Goal: Book appointment/travel/reservation

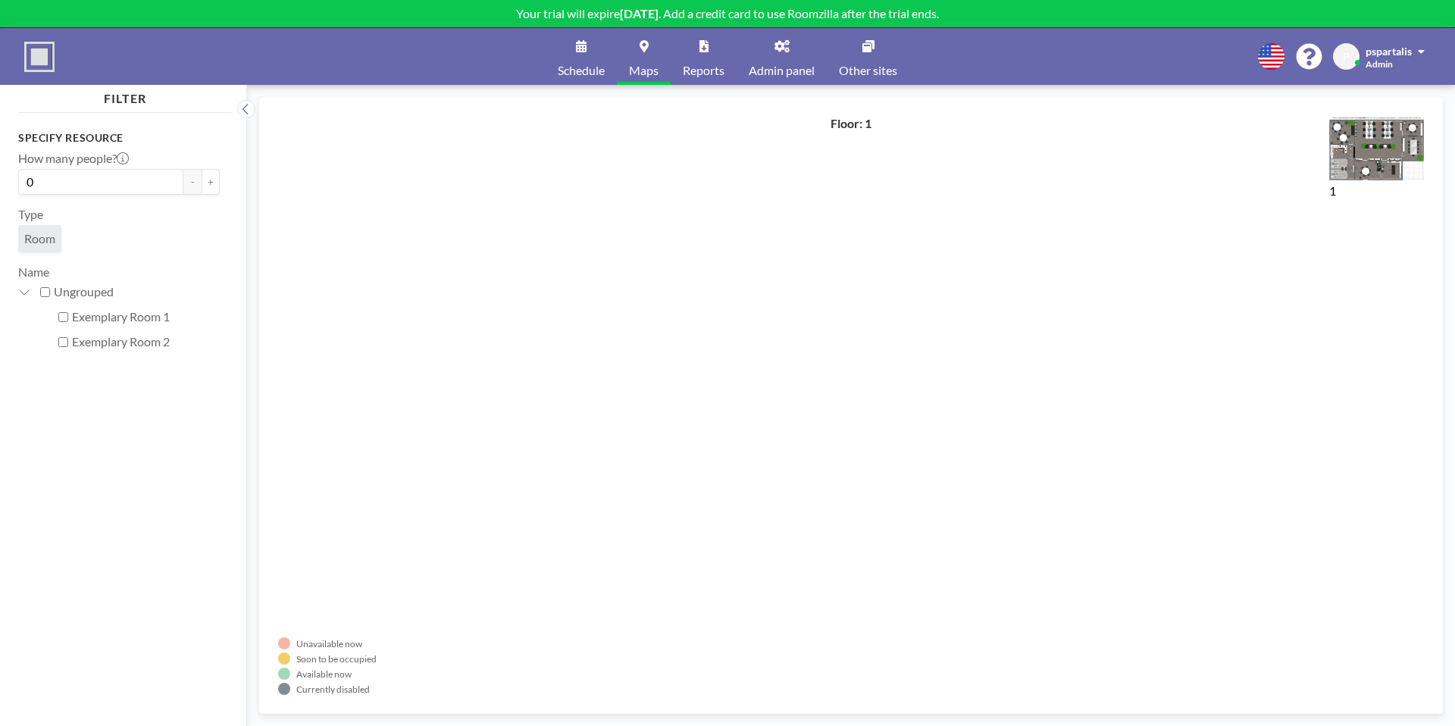
click at [602, 64] on span "Schedule" at bounding box center [581, 70] width 47 height 12
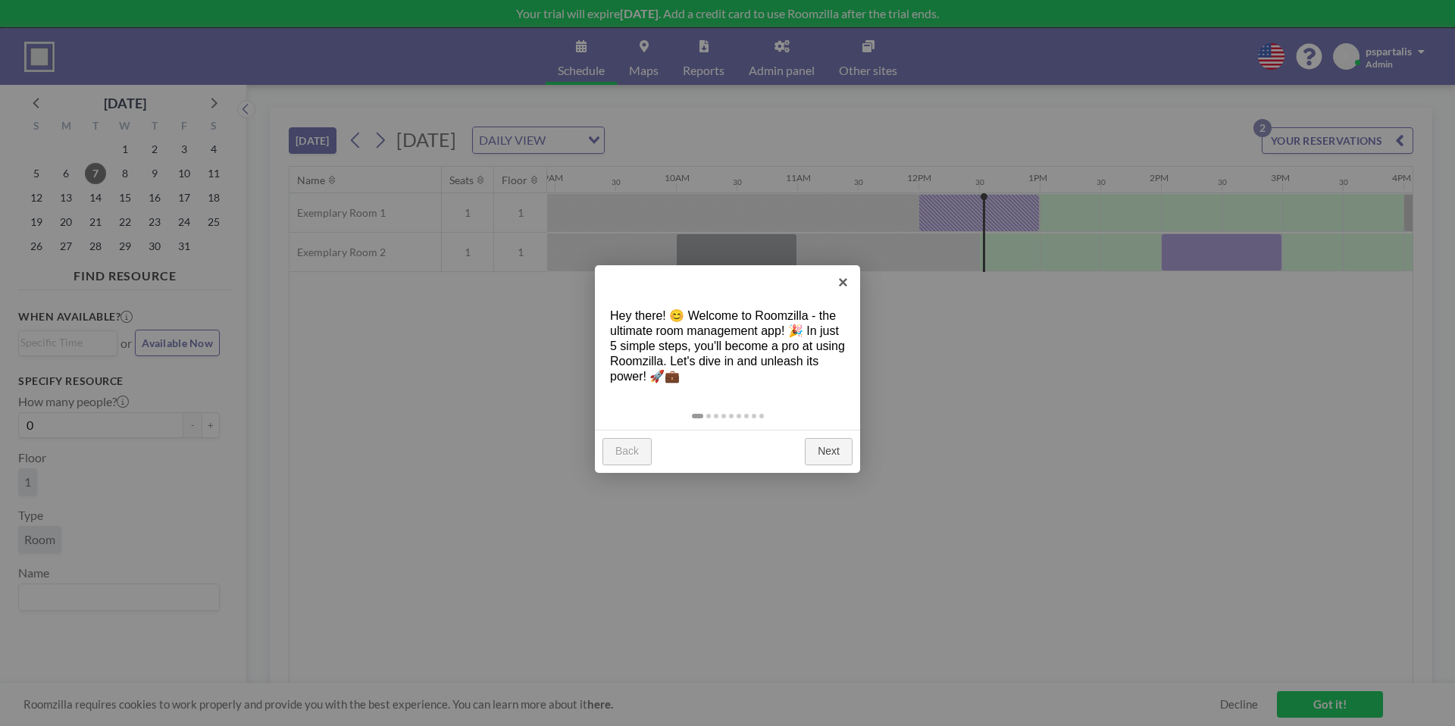
click at [670, 65] on div at bounding box center [727, 363] width 1455 height 726
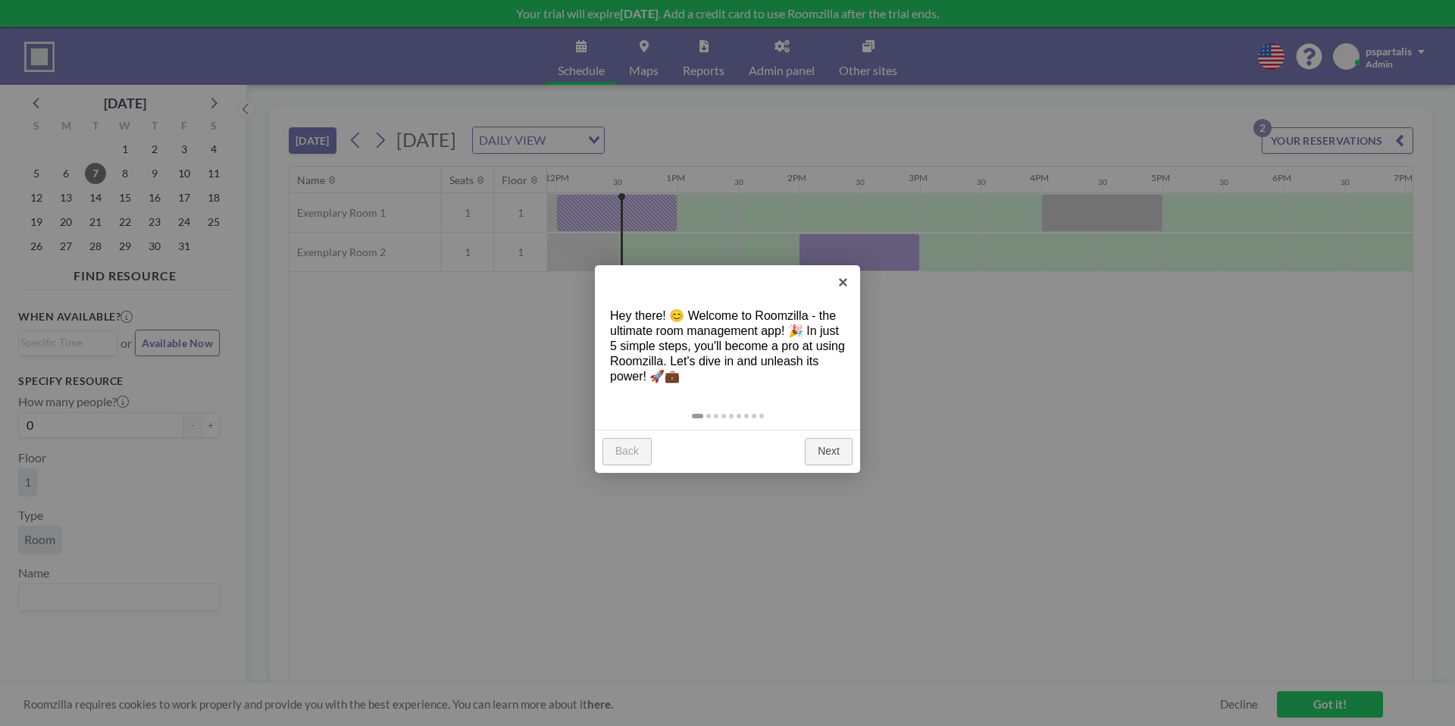
scroll to position [0, 1455]
click at [840, 283] on link "×" at bounding box center [843, 282] width 34 height 34
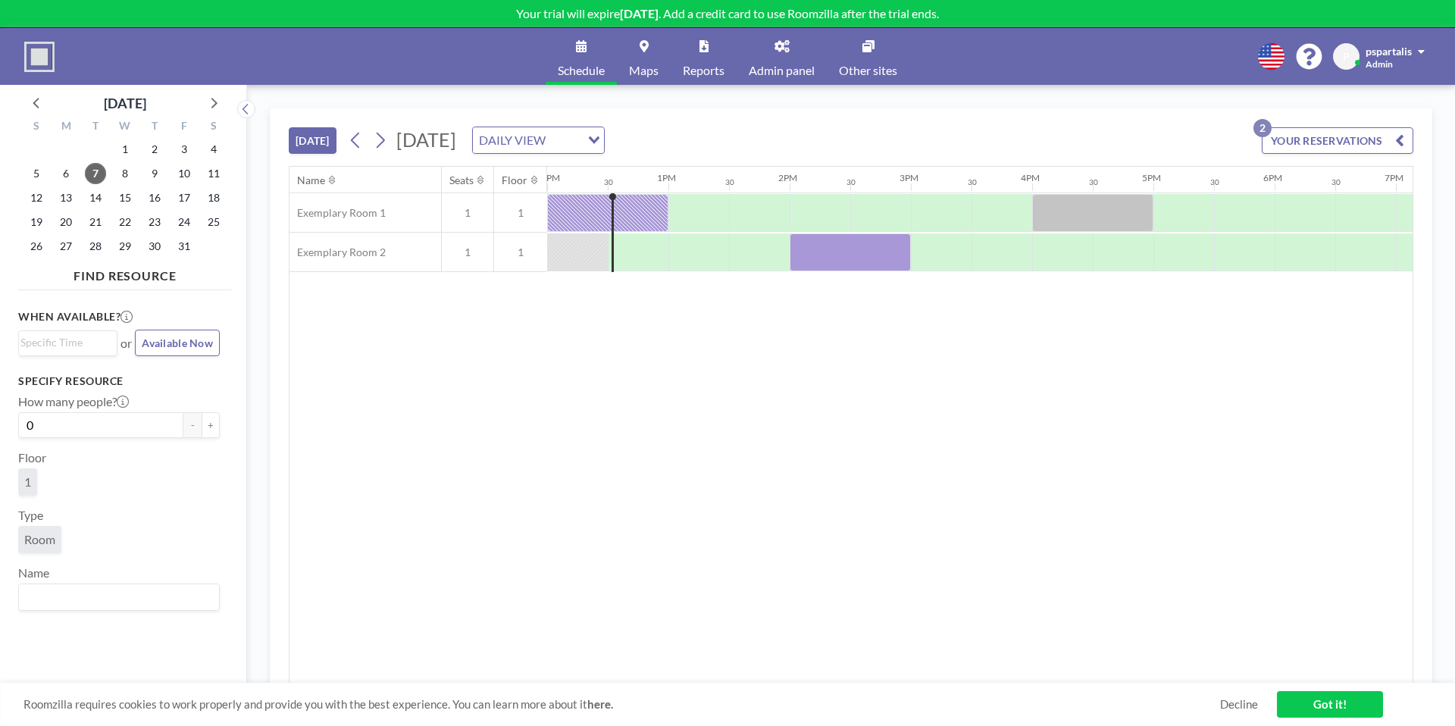
click at [605, 153] on div "DAILY VIEW Loading..." at bounding box center [538, 140] width 133 height 27
click at [580, 142] on div "DAILY VIEW" at bounding box center [527, 138] width 108 height 23
click at [683, 185] on li "WEEKLY VIEW" at bounding box center [692, 189] width 130 height 22
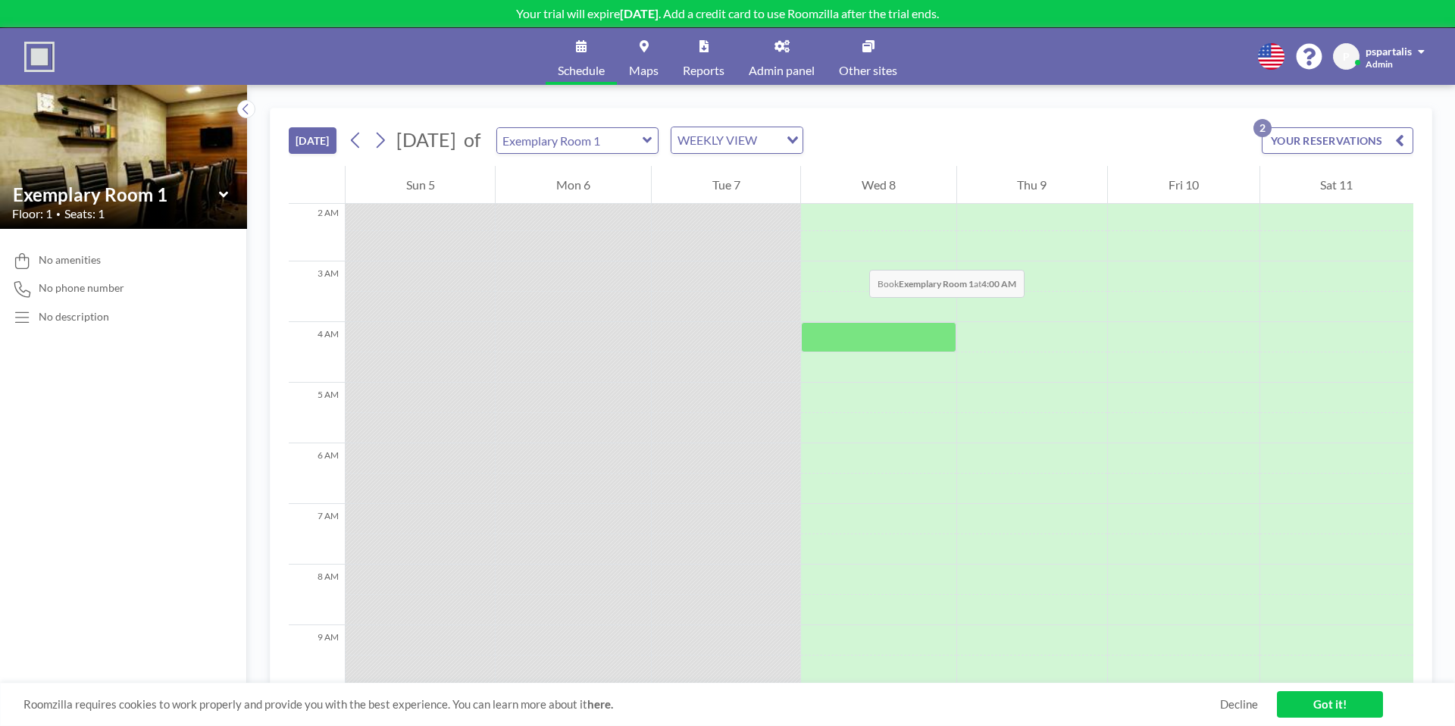
scroll to position [0, 0]
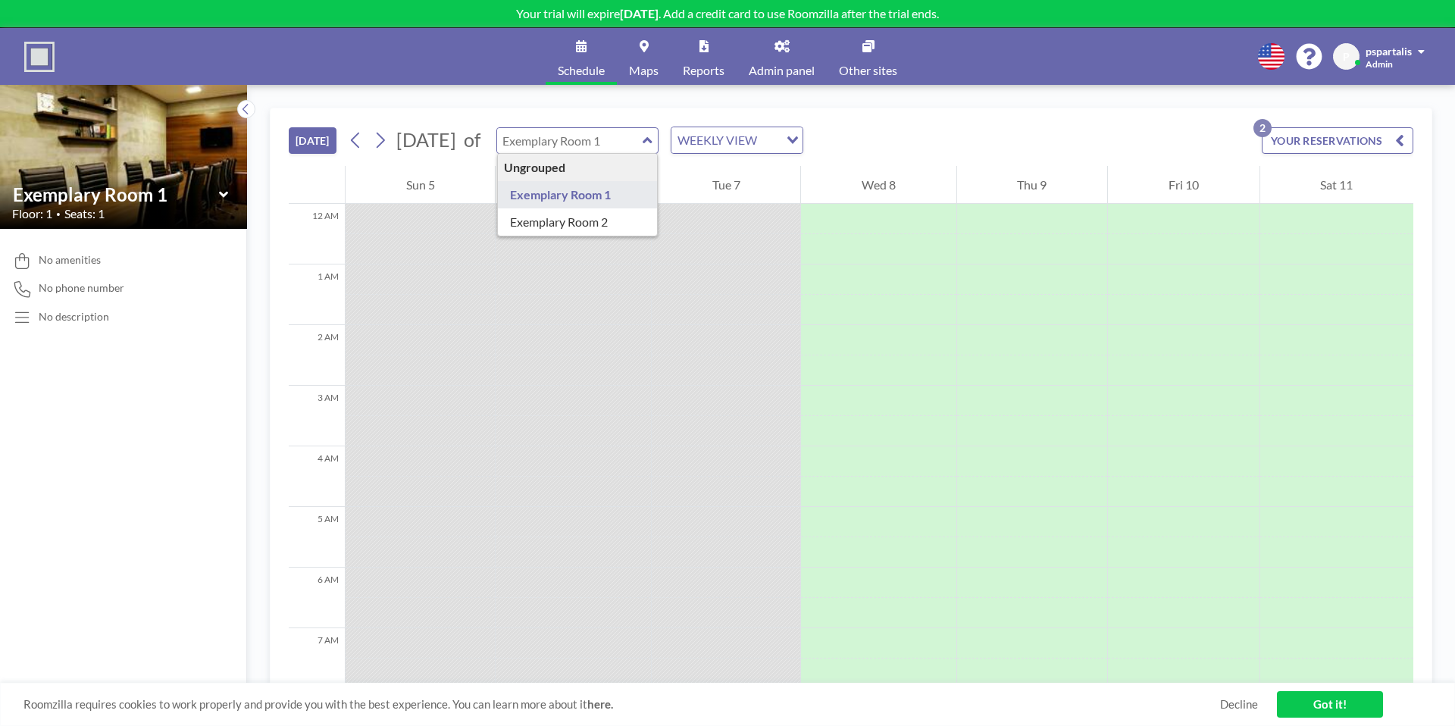
click at [636, 141] on input "text" at bounding box center [569, 140] width 145 height 25
type input "Exemplary Room 2"
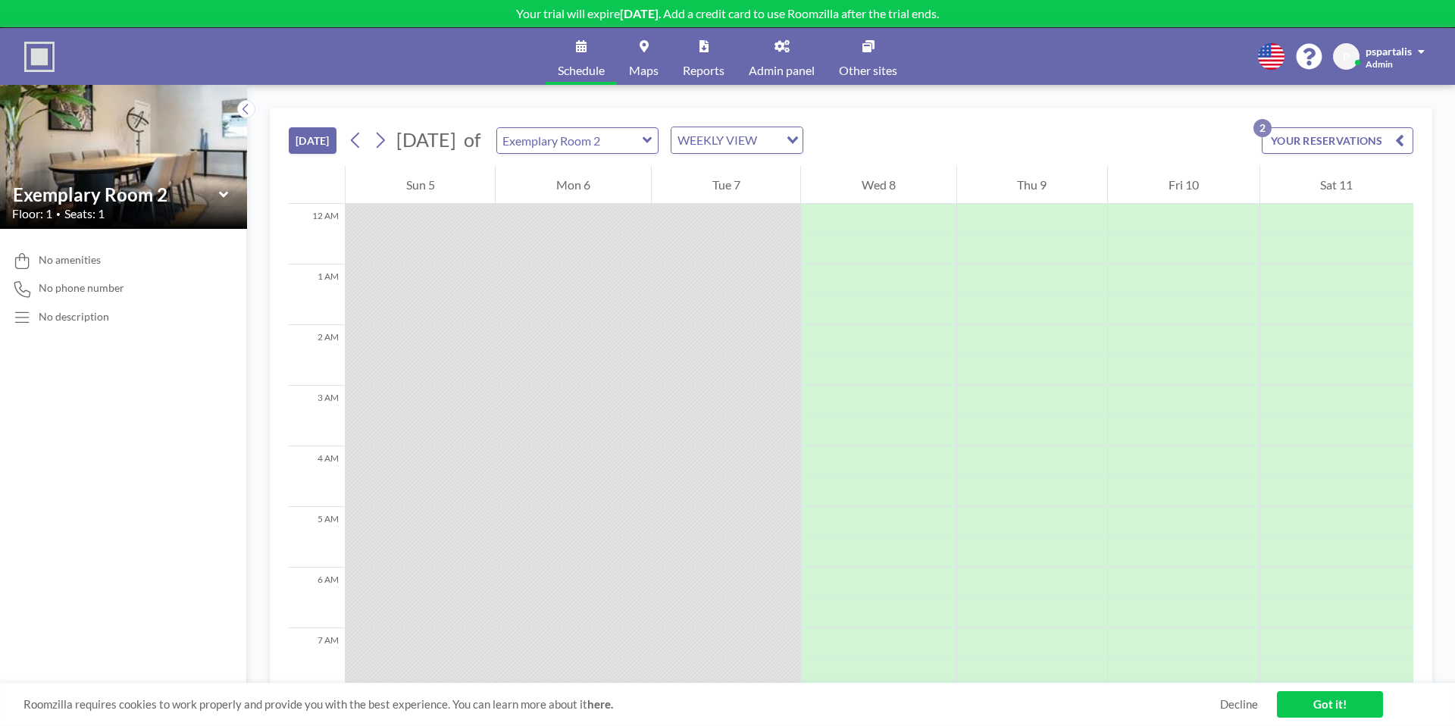
click at [787, 64] on span "Admin panel" at bounding box center [782, 70] width 66 height 12
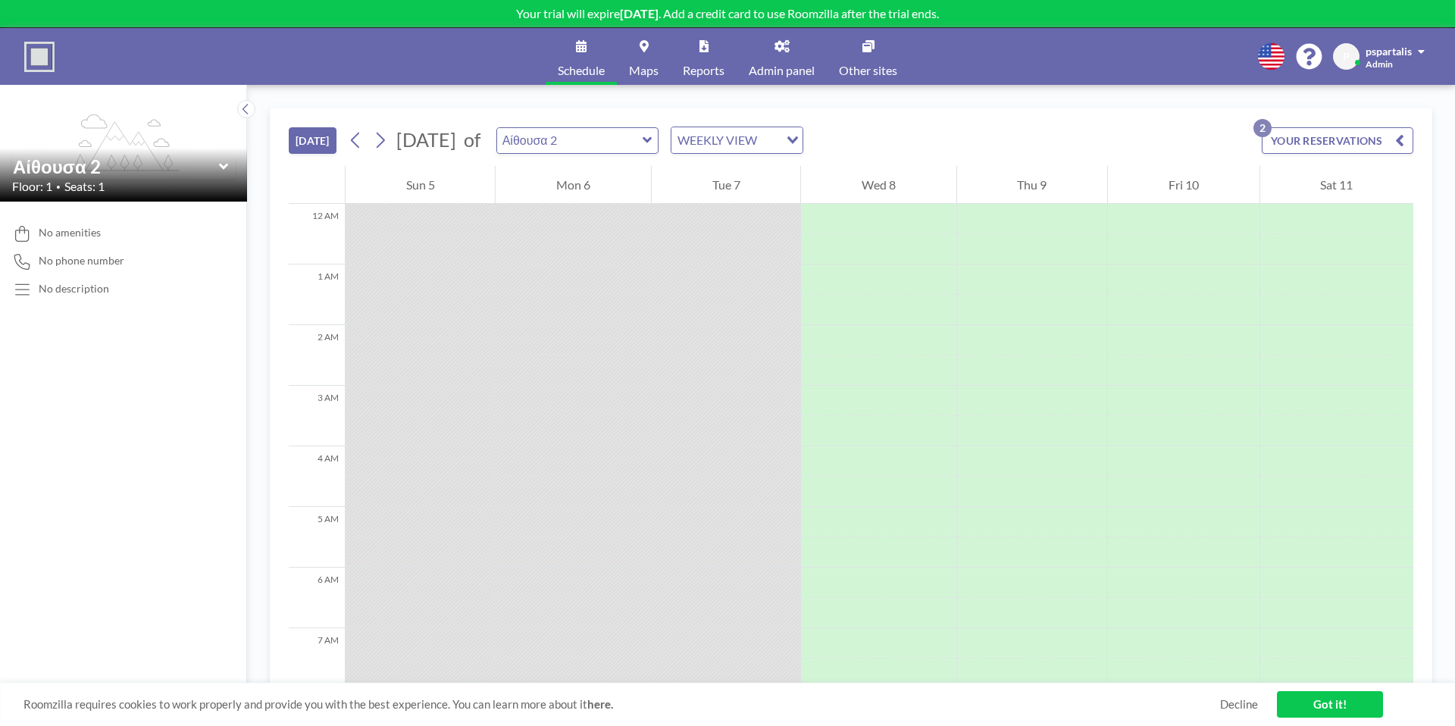
click at [779, 139] on div "WEEKLY VIEW" at bounding box center [725, 138] width 108 height 23
click at [784, 165] on li "DAILY VIEW" at bounding box center [792, 167] width 130 height 22
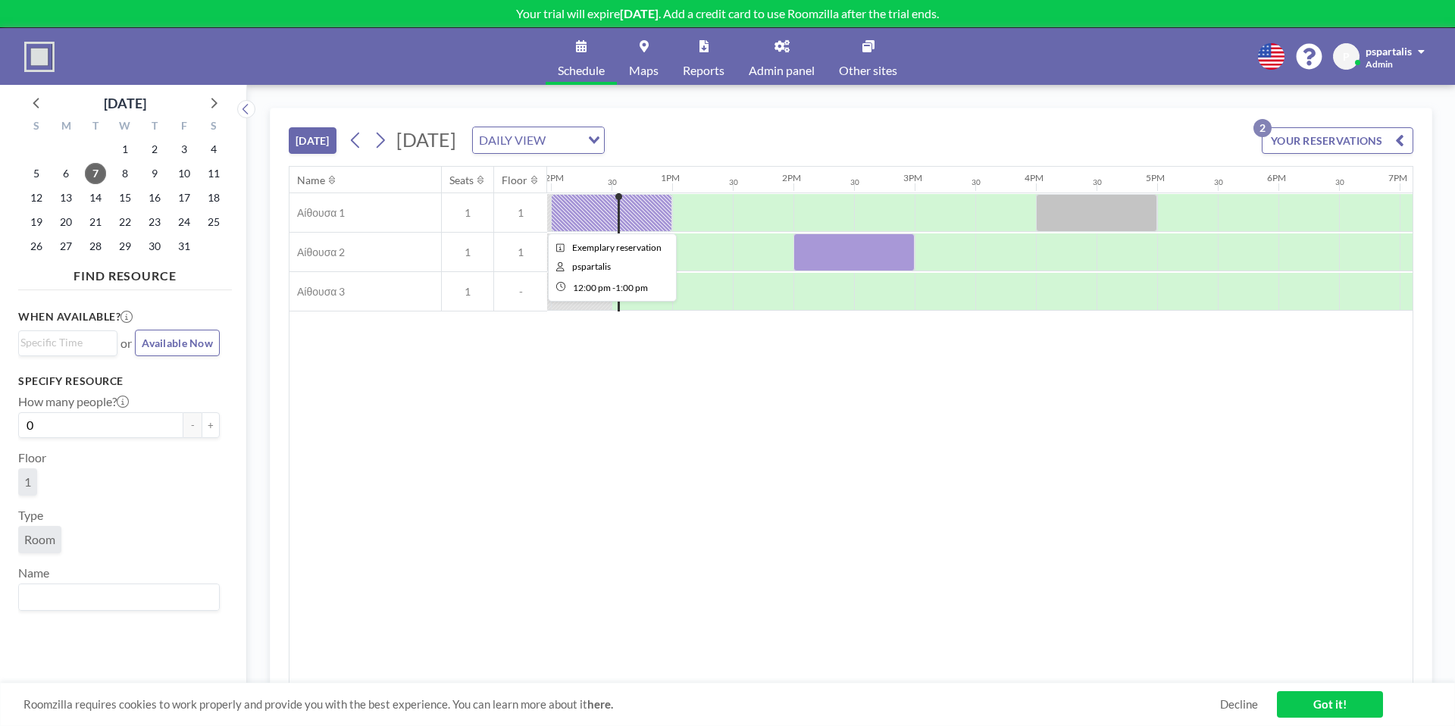
scroll to position [0, 1455]
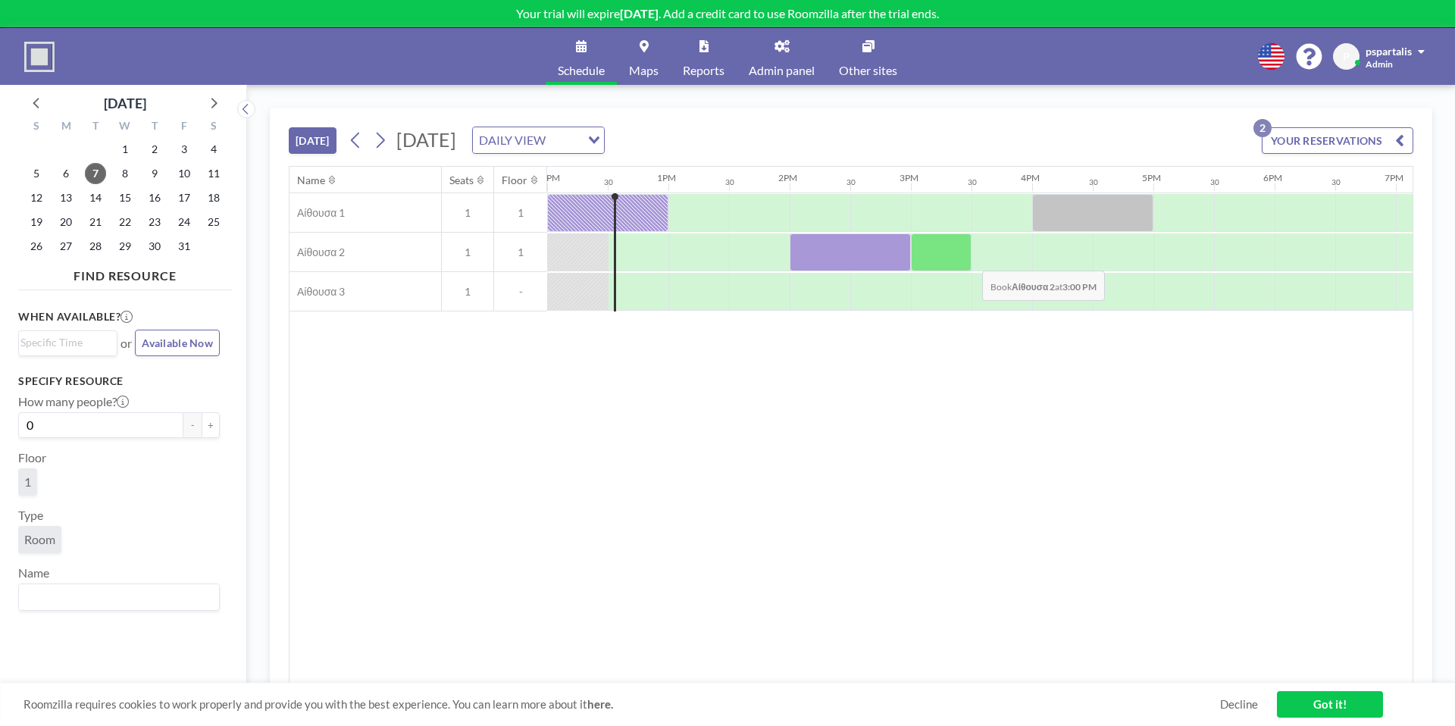
drag, startPoint x: 886, startPoint y: 256, endPoint x: 970, endPoint y: 259, distance: 84.2
click at [971, 259] on div at bounding box center [547, 252] width 2910 height 39
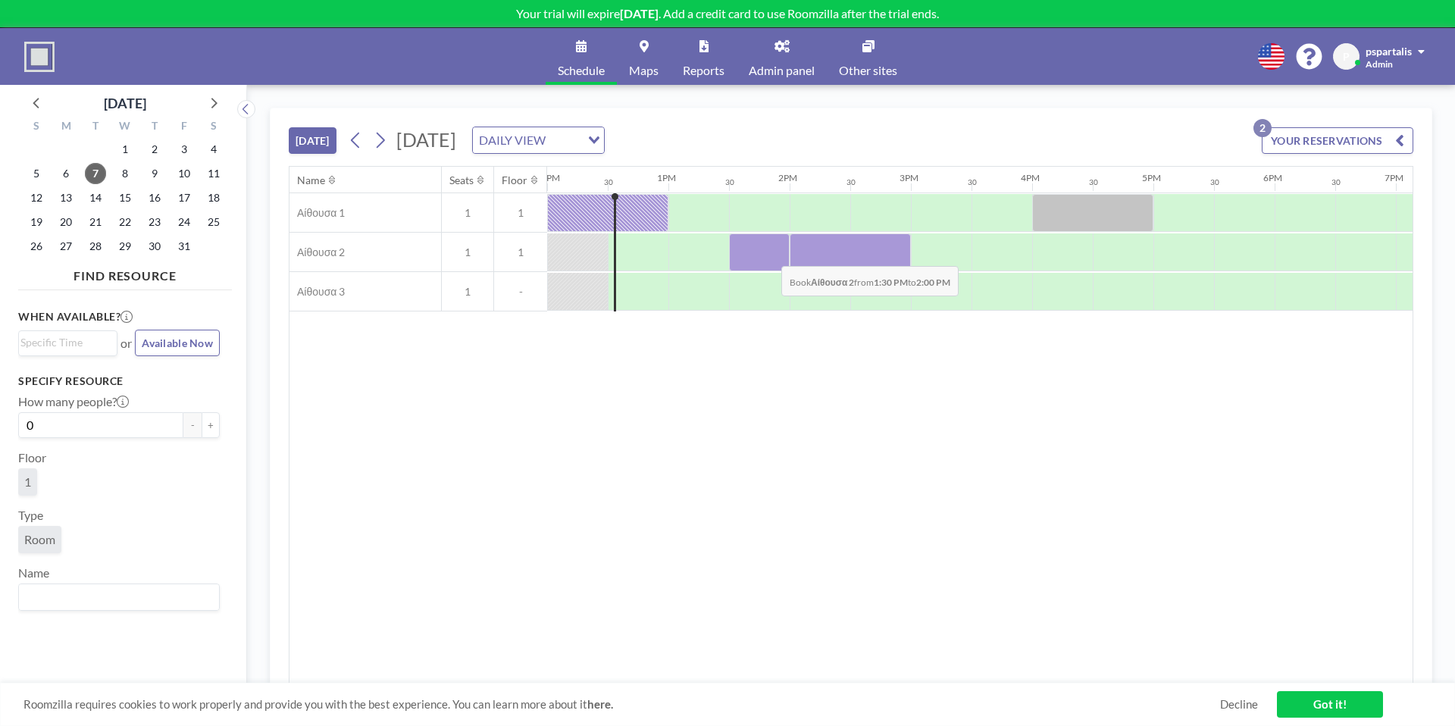
click at [769, 255] on div at bounding box center [759, 252] width 61 height 38
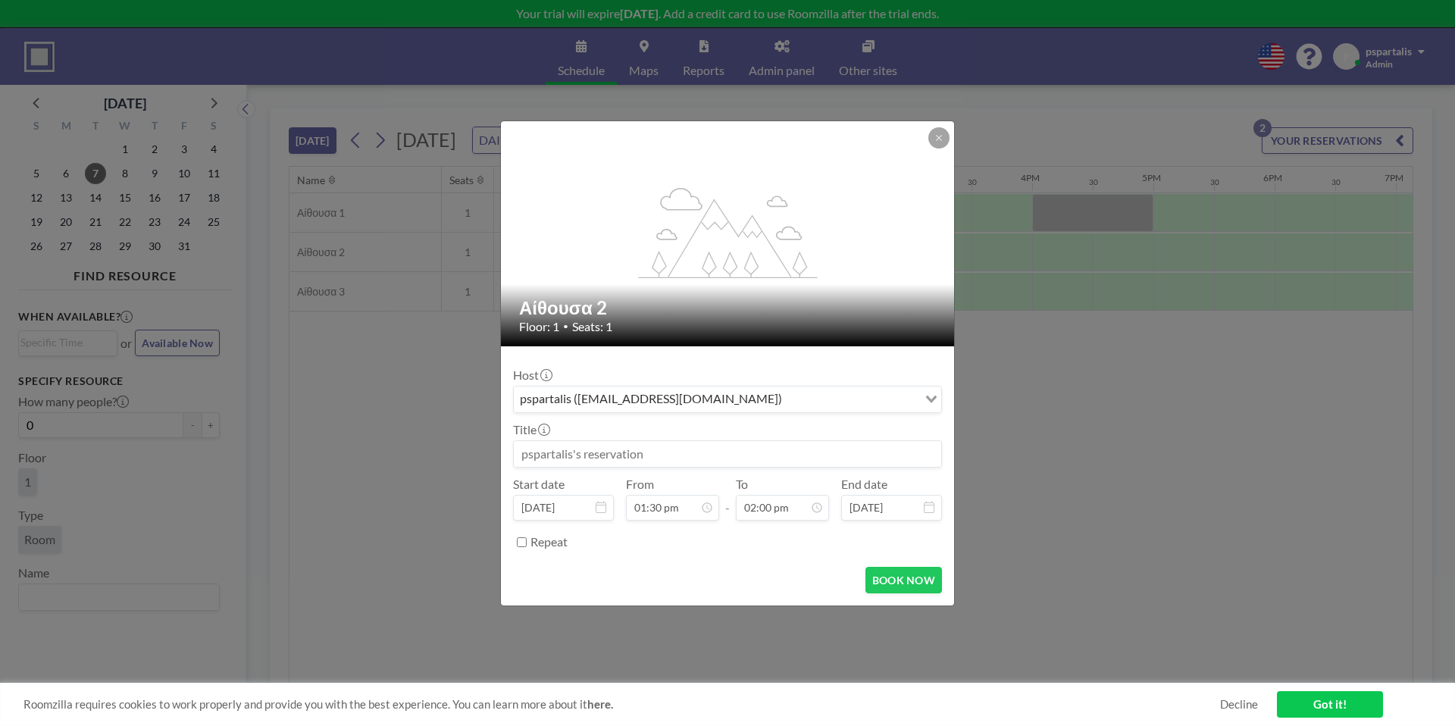
drag, startPoint x: 954, startPoint y: 133, endPoint x: 943, endPoint y: 136, distance: 11.8
click at [954, 134] on div "flex-grow: 1.2; Αίθουσα 2 Floor: 1 • Seats: 1 Host pspartalis ([EMAIL_ADDRESS][…" at bounding box center [727, 363] width 455 height 486
click at [939, 137] on icon at bounding box center [938, 137] width 9 height 9
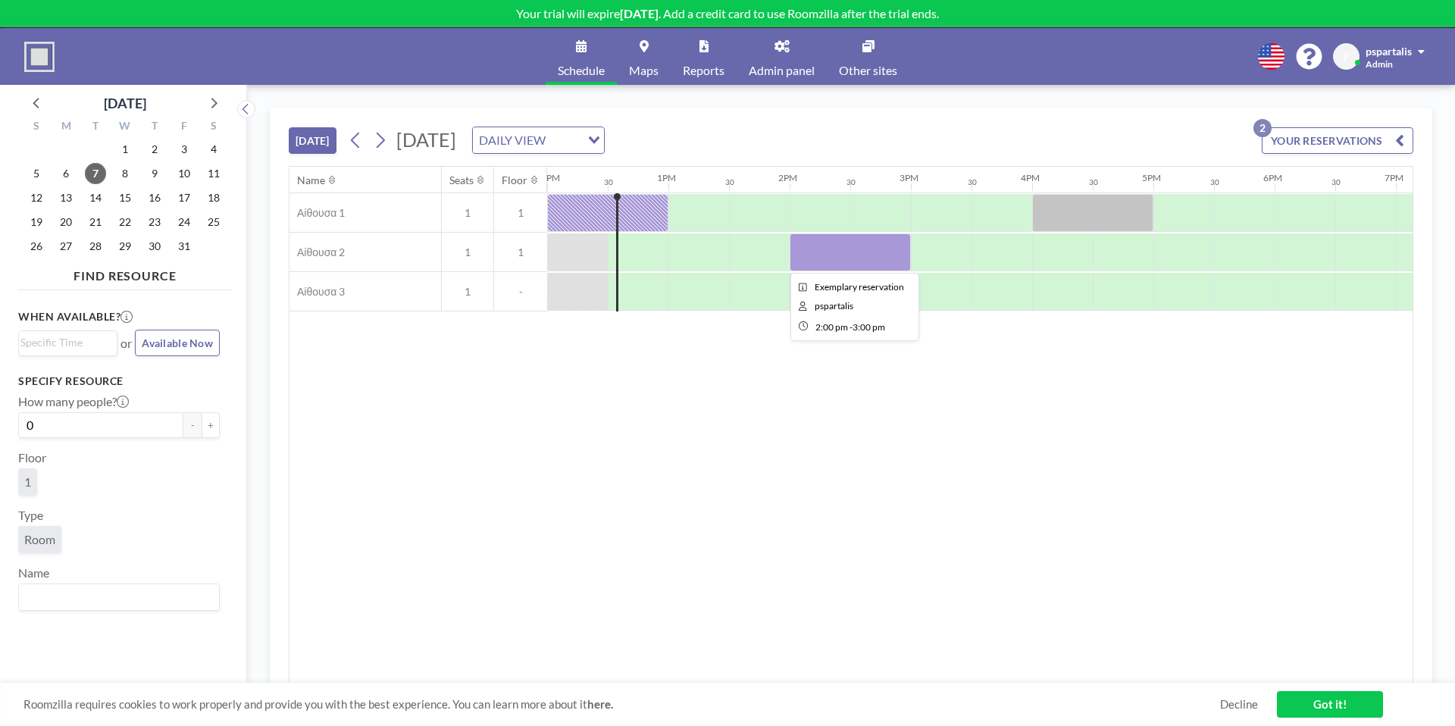
click at [847, 245] on div at bounding box center [850, 252] width 121 height 38
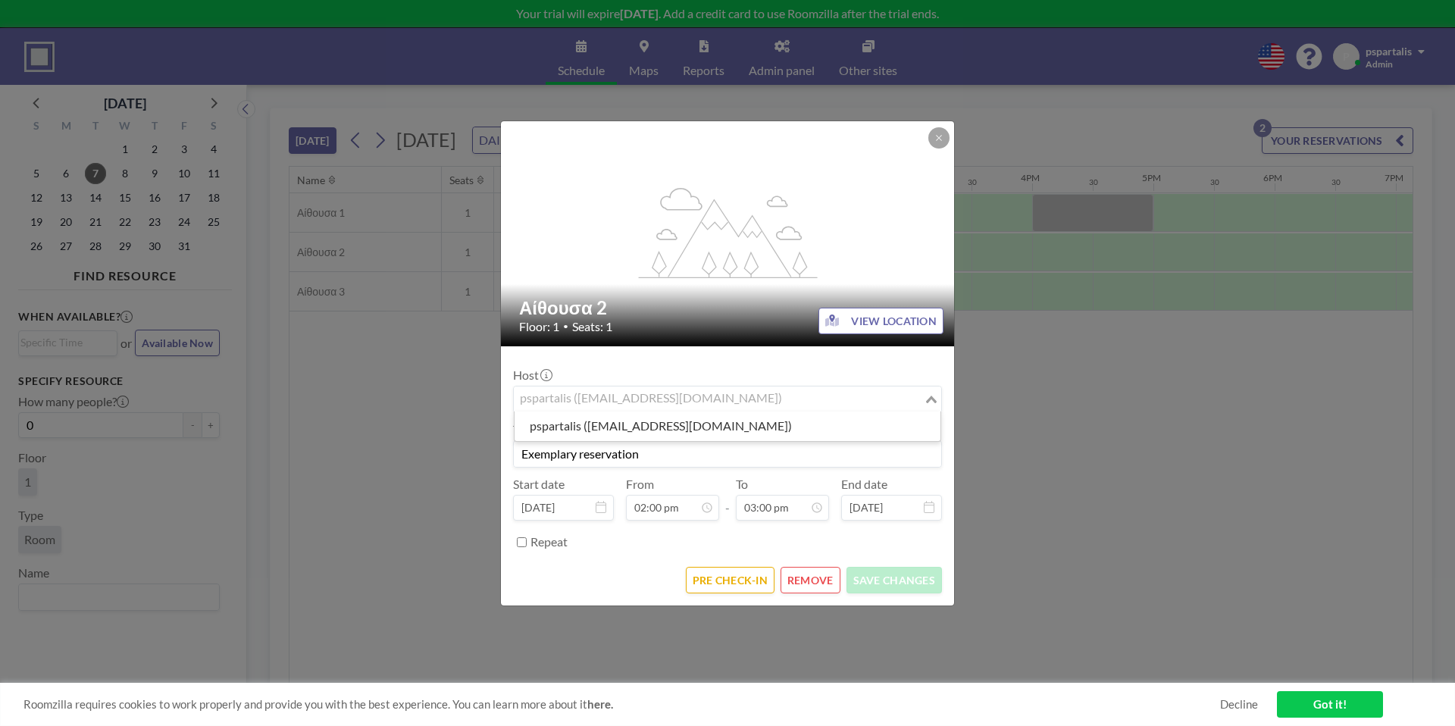
click at [653, 400] on div "pspartalis ([EMAIL_ADDRESS][DOMAIN_NAME])" at bounding box center [719, 397] width 410 height 23
click at [624, 361] on div "Host pspartalis ([EMAIL_ADDRESS][DOMAIN_NAME]) Loading... Title Exemplary reser…" at bounding box center [727, 456] width 429 height 196
click at [948, 141] on button at bounding box center [938, 137] width 21 height 21
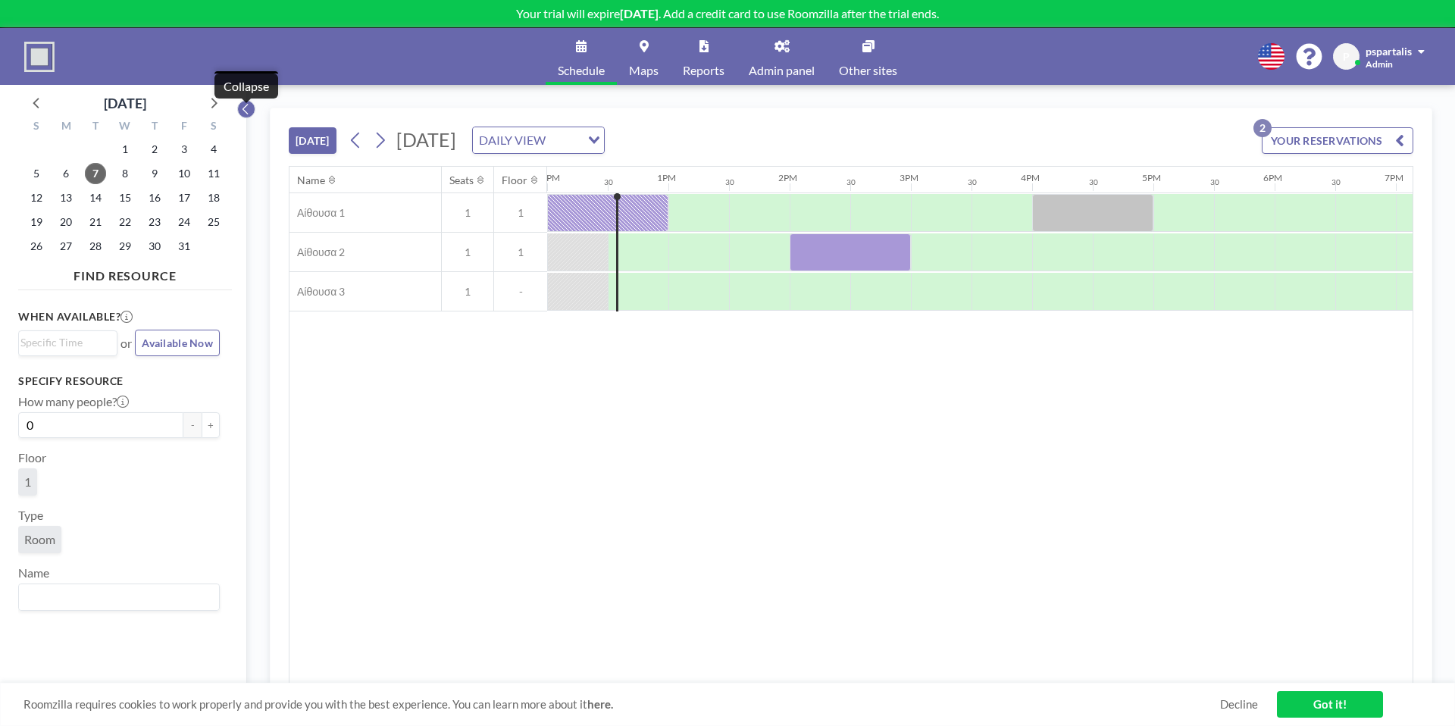
click at [249, 108] on icon at bounding box center [246, 109] width 10 height 15
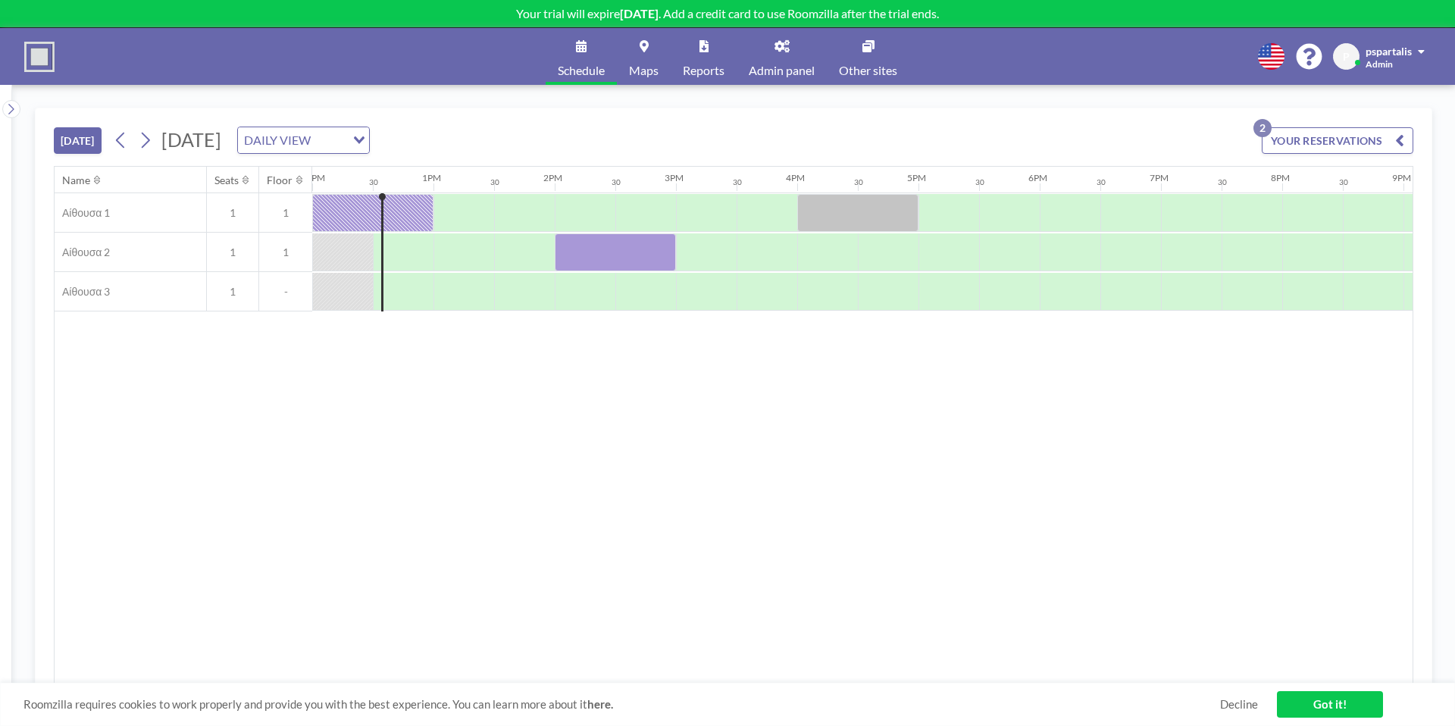
click at [1386, 70] on div "Schedule Maps Reports Admin panel Other sites English Polski 日本語 Española P psp…" at bounding box center [727, 56] width 1455 height 57
click at [790, 56] on link "Admin panel" at bounding box center [782, 56] width 90 height 57
